Goal: Task Accomplishment & Management: Complete application form

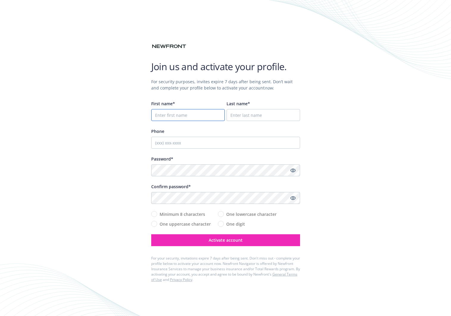
click at [185, 119] on input "First name*" at bounding box center [188, 115] width 74 height 12
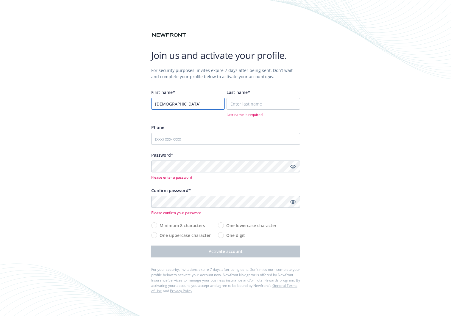
type input "[DEMOGRAPHIC_DATA]"
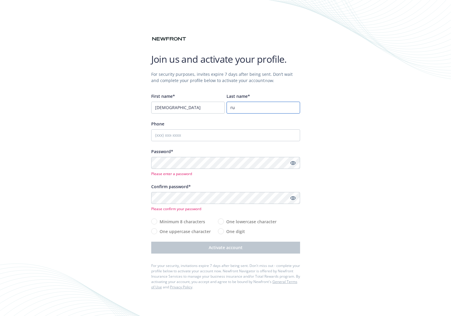
type input "r"
type input "[PERSON_NAME]"
type input "[PHONE_NUMBER]"
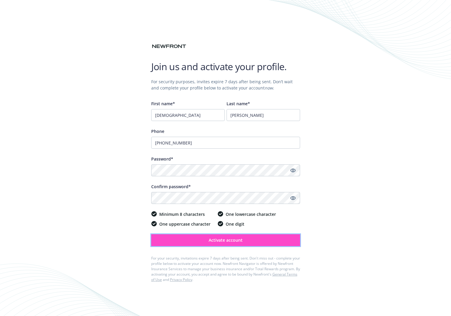
click at [223, 242] on span "Activate account" at bounding box center [226, 241] width 34 height 6
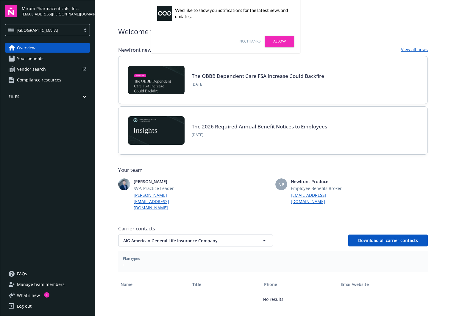
click at [36, 57] on span "Your benefits" at bounding box center [30, 59] width 26 height 10
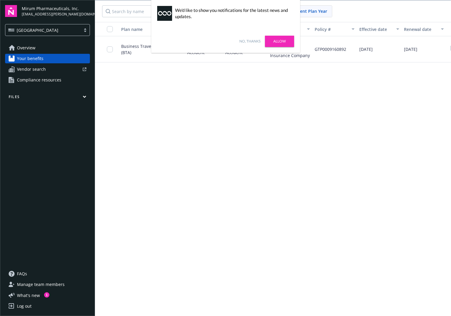
click at [244, 43] on link "No, thanks" at bounding box center [249, 41] width 21 height 5
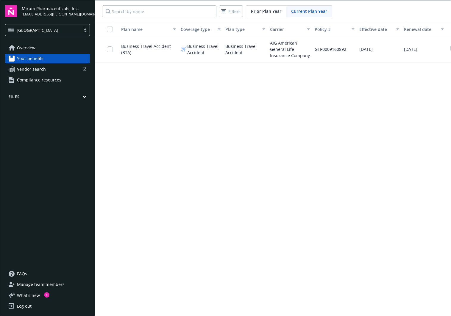
click at [49, 81] on span "Compliance resources" at bounding box center [39, 80] width 44 height 10
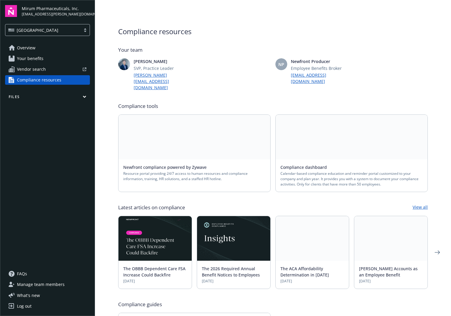
click at [38, 60] on span "Your benefits" at bounding box center [30, 59] width 26 height 10
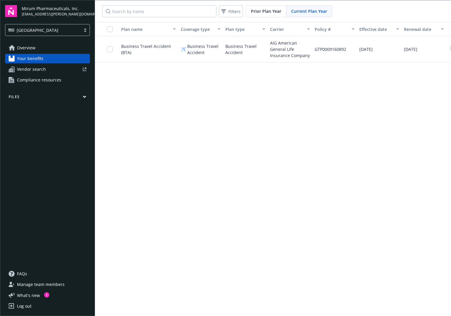
click at [271, 10] on span "Prior Plan Year" at bounding box center [266, 11] width 30 height 6
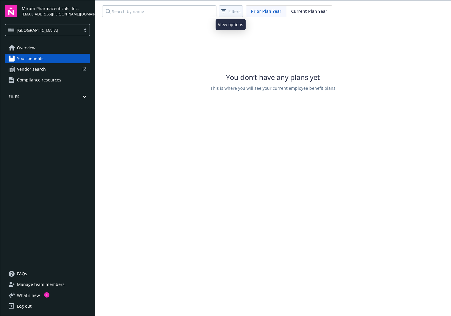
click at [232, 12] on span "Filters" at bounding box center [234, 11] width 12 height 6
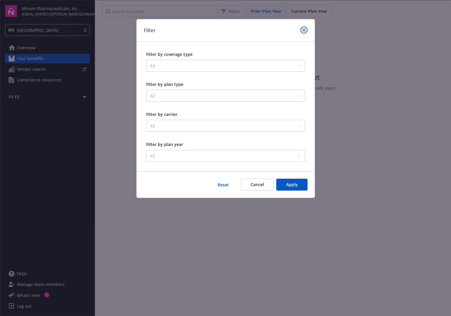
click at [305, 29] on icon "close" at bounding box center [304, 30] width 4 height 4
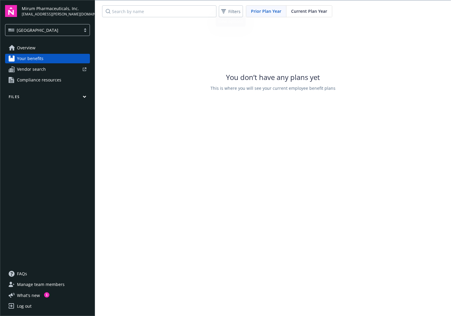
click at [299, 11] on span "Current Plan Year" at bounding box center [309, 11] width 36 height 6
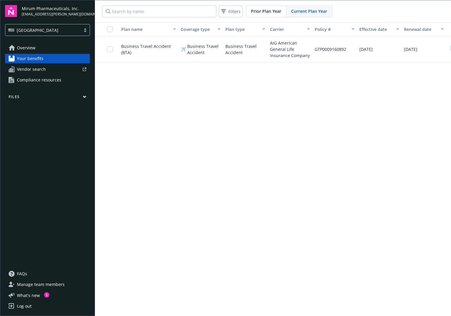
click at [137, 46] on span "Business Travel Accident (BTA)" at bounding box center [148, 49] width 55 height 13
click at [224, 51] on div "Business Travel Accident" at bounding box center [245, 49] width 45 height 26
click at [286, 47] on span "AIG American General Life Insurance Company" at bounding box center [290, 49] width 40 height 19
click at [107, 51] on input "checkbox" at bounding box center [110, 49] width 6 height 6
click at [32, 47] on span "Overview" at bounding box center [26, 48] width 18 height 10
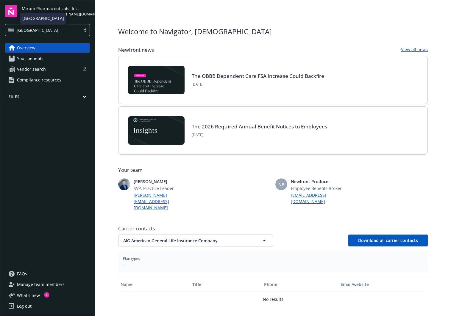
click at [74, 31] on div "[GEOGRAPHIC_DATA]" at bounding box center [42, 30] width 69 height 6
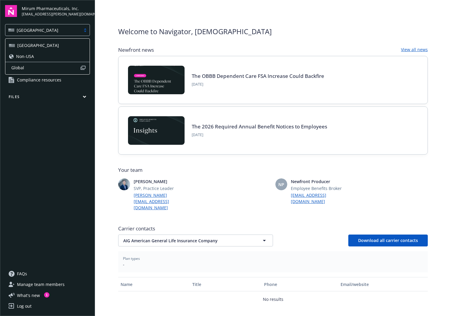
click at [31, 54] on span "Non-USA" at bounding box center [25, 56] width 18 height 6
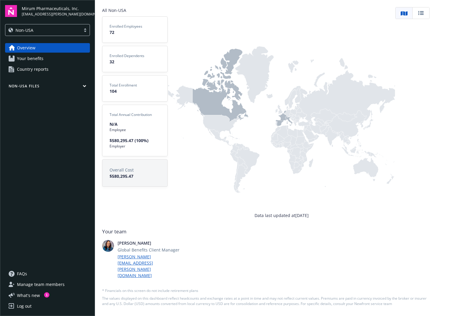
click at [39, 57] on span "Your benefits" at bounding box center [30, 59] width 26 height 10
